Goal: Information Seeking & Learning: Learn about a topic

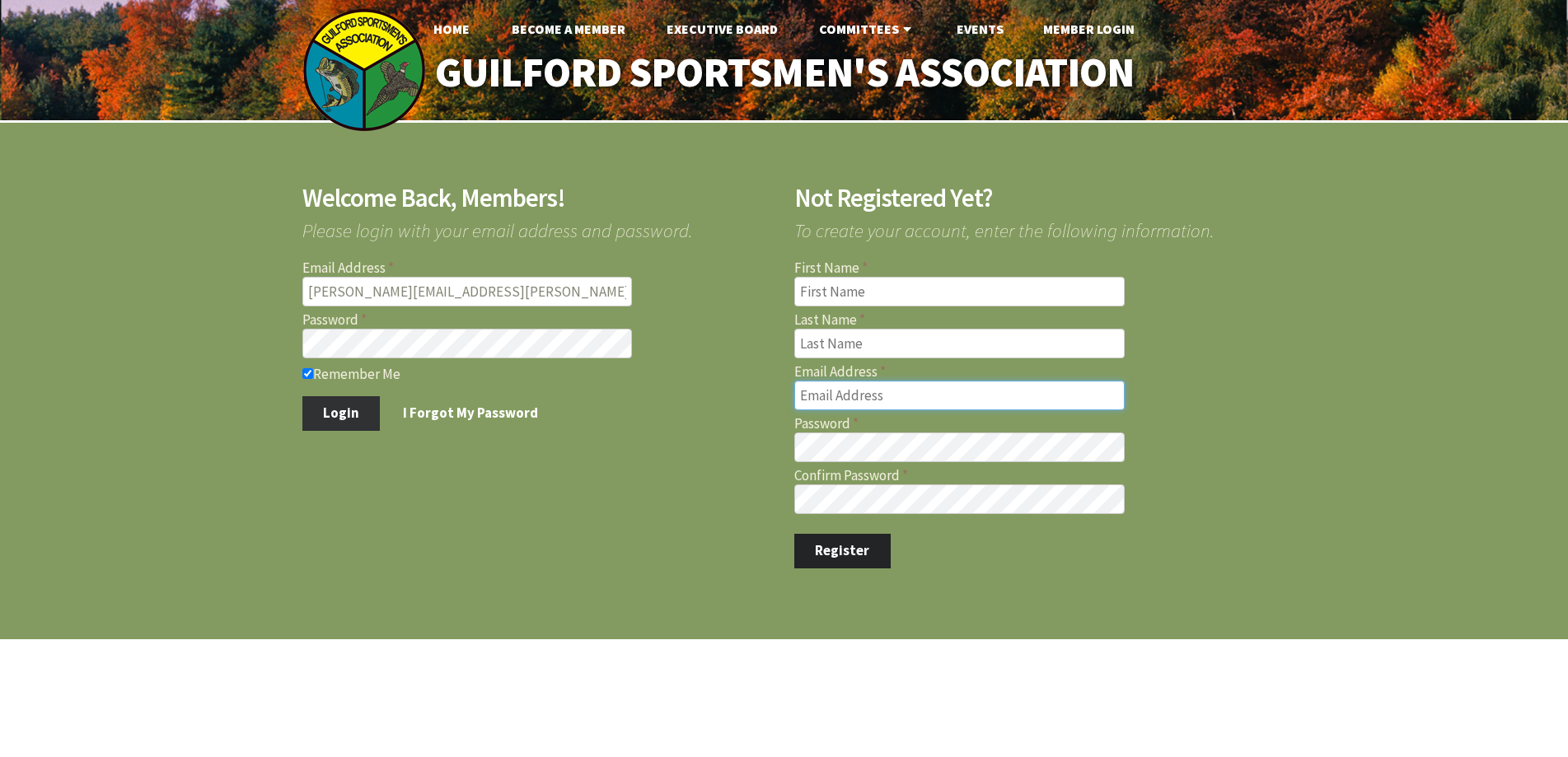
type input "[PERSON_NAME][EMAIL_ADDRESS][PERSON_NAME][DOMAIN_NAME]"
click at [339, 410] on button "Login" at bounding box center [341, 414] width 78 height 34
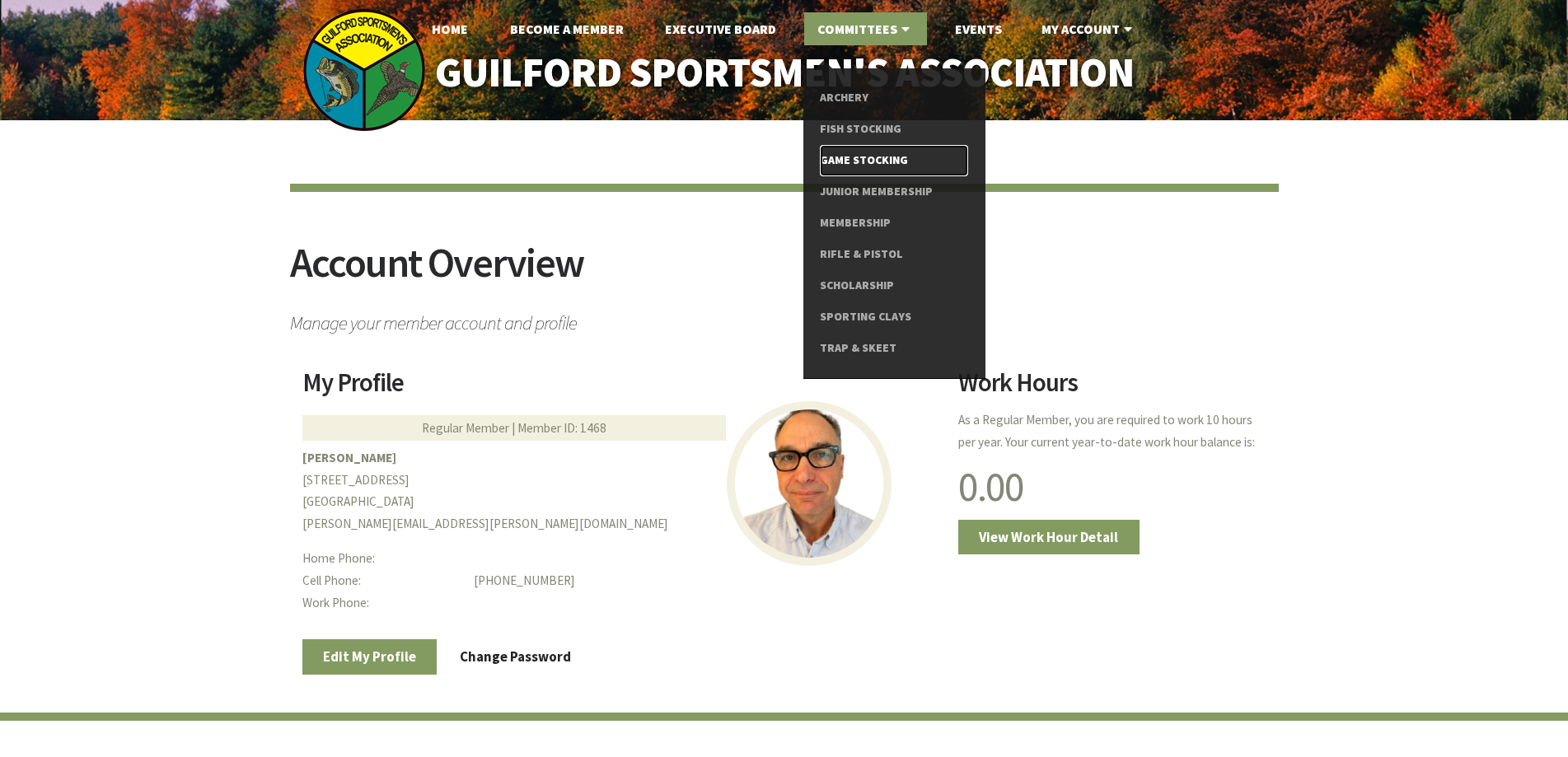
click at [904, 158] on link "Game Stocking" at bounding box center [893, 160] width 148 height 32
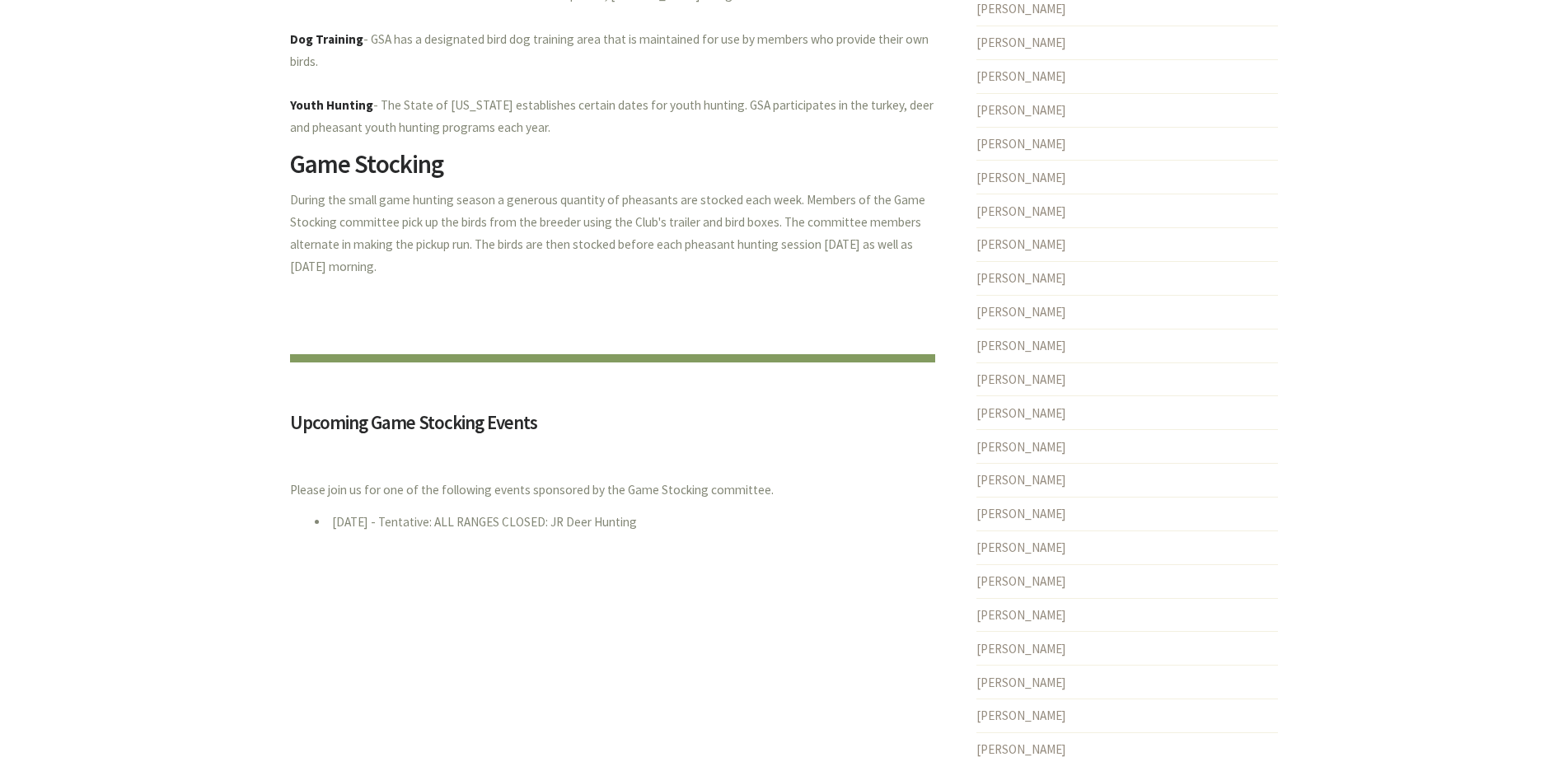
scroll to position [906, 0]
click at [414, 513] on li "[DATE] - Tentative: ALL RANGES CLOSED: JR Deer Hunting" at bounding box center [625, 526] width 620 height 25
